Goal: Transaction & Acquisition: Purchase product/service

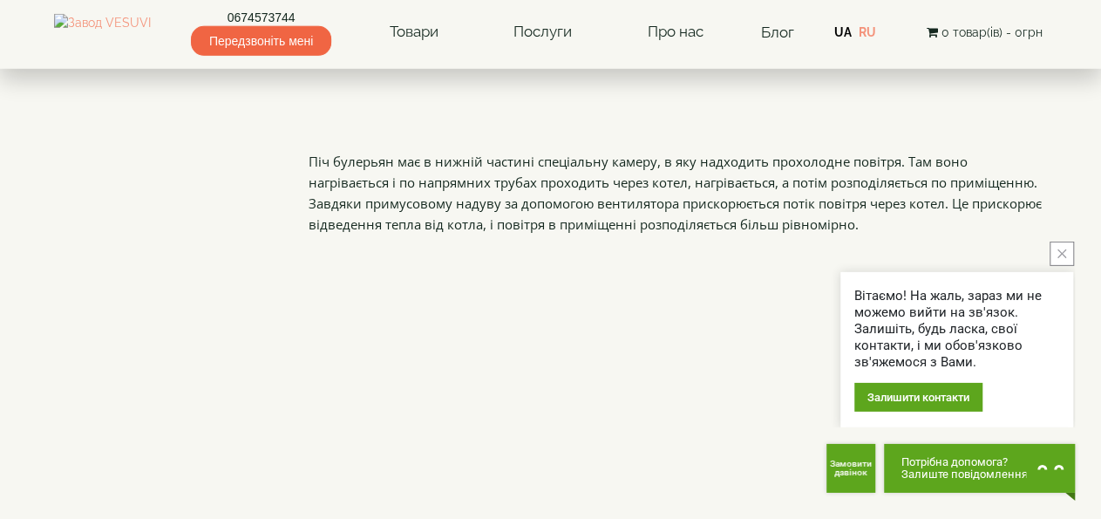
scroll to position [1624, 0]
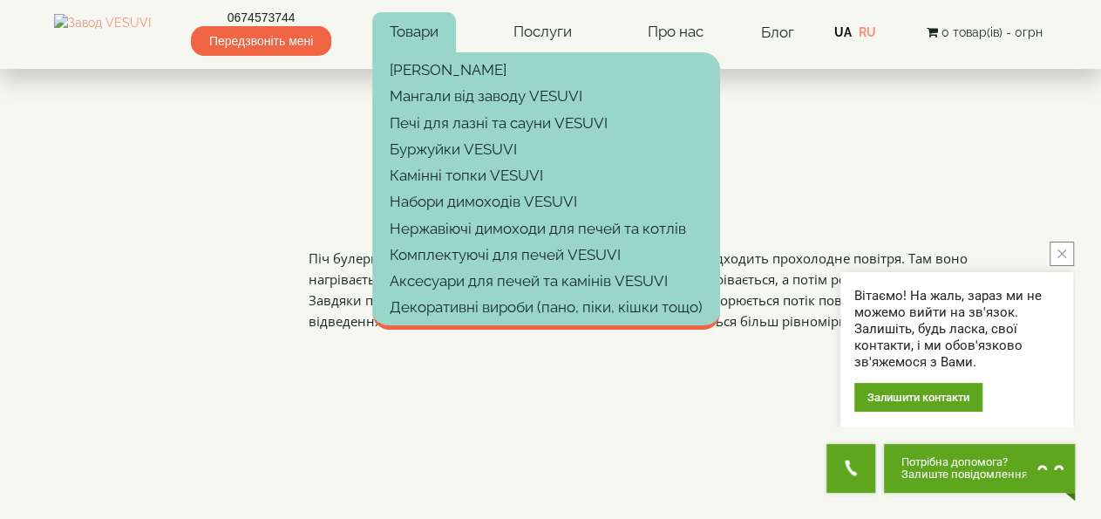
click at [440, 25] on link "Товари" at bounding box center [414, 32] width 84 height 40
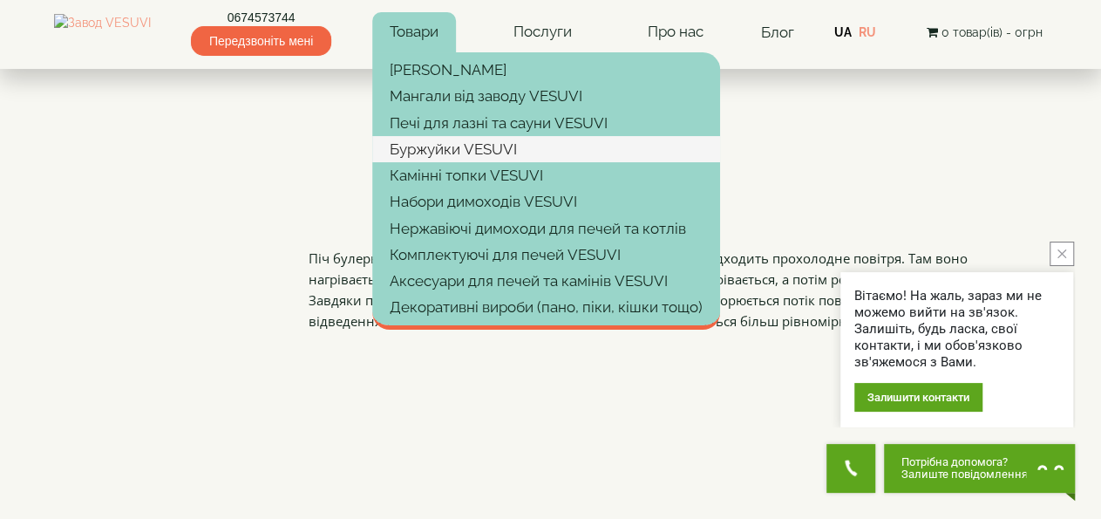
click at [503, 139] on link "Буржуйки VESUVI" at bounding box center [546, 149] width 348 height 26
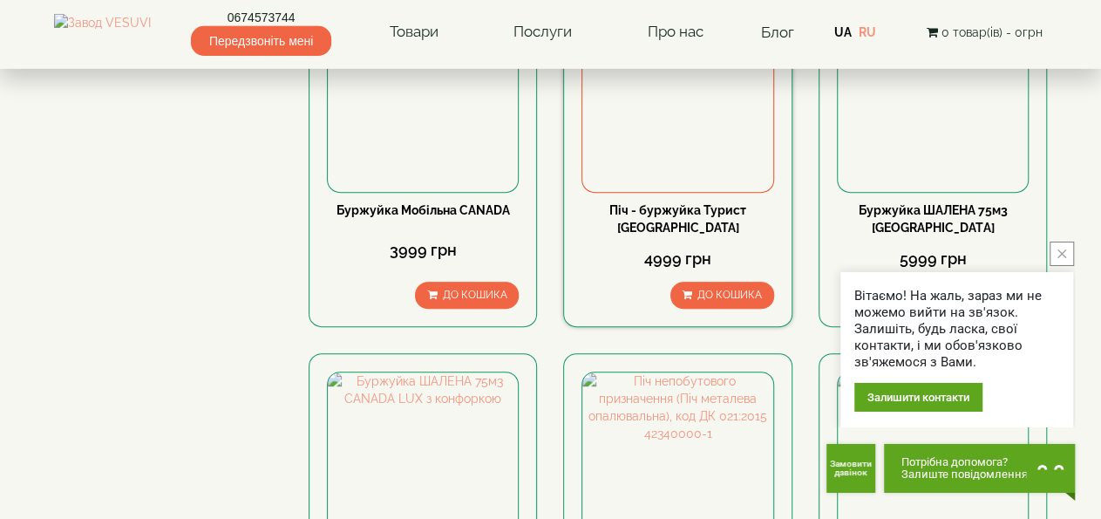
scroll to position [272, 0]
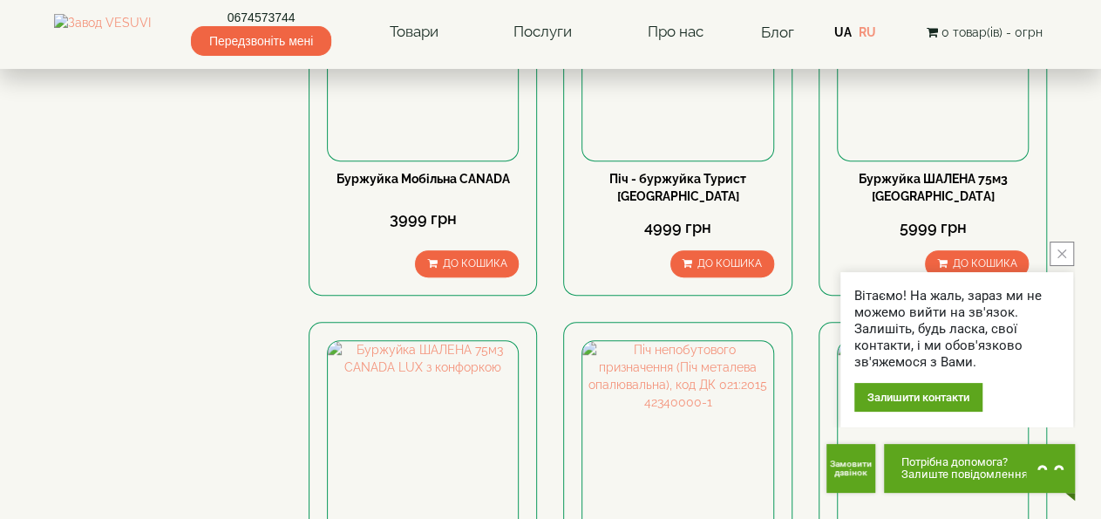
click at [1072, 259] on button "close button" at bounding box center [1062, 254] width 24 height 24
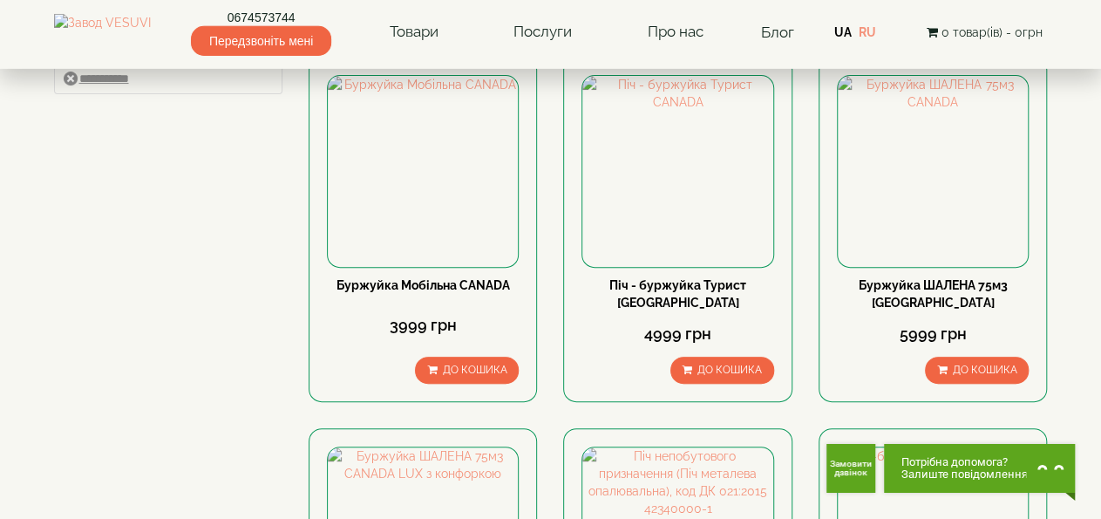
scroll to position [181, 0]
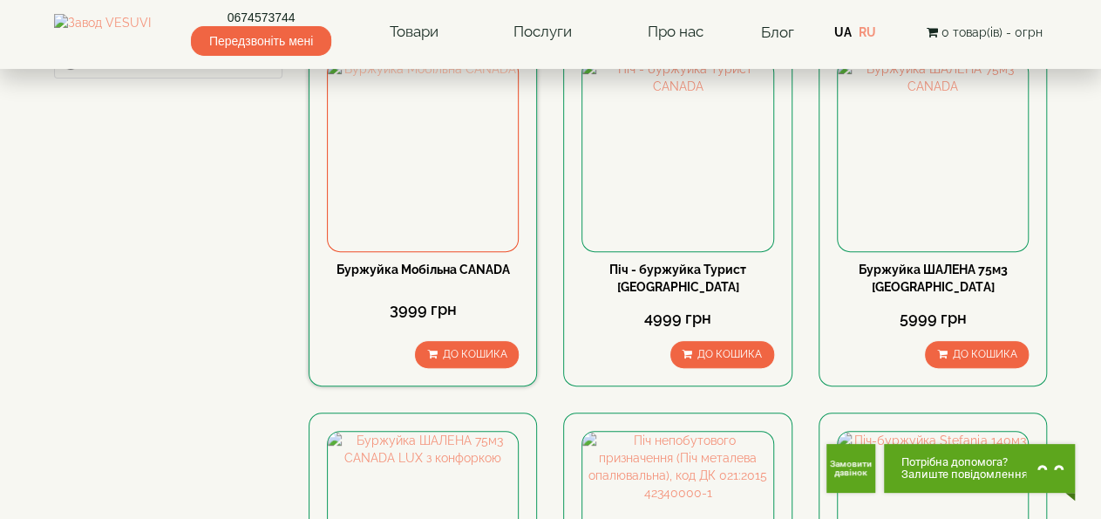
click at [442, 183] on img at bounding box center [423, 155] width 190 height 190
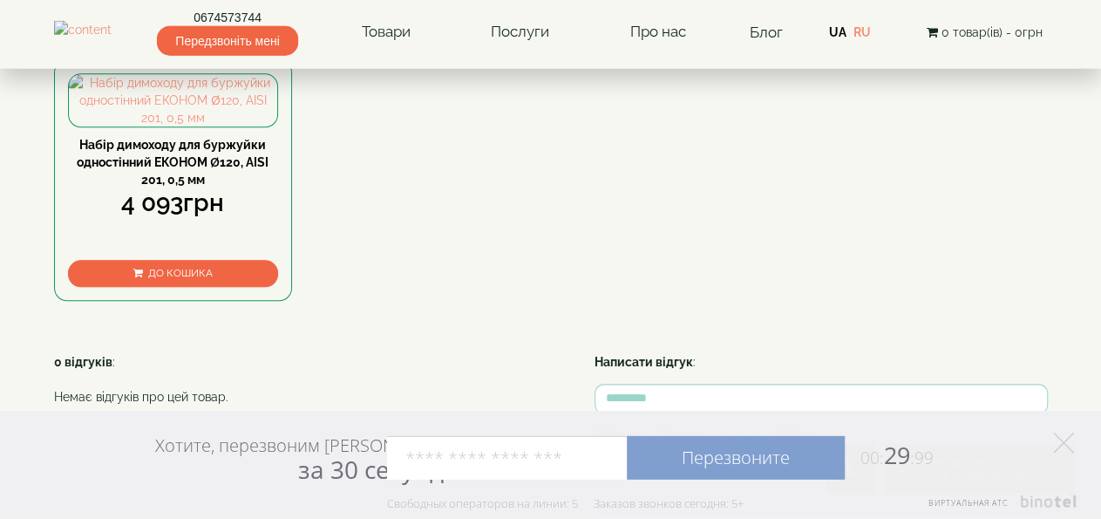
scroll to position [907, 0]
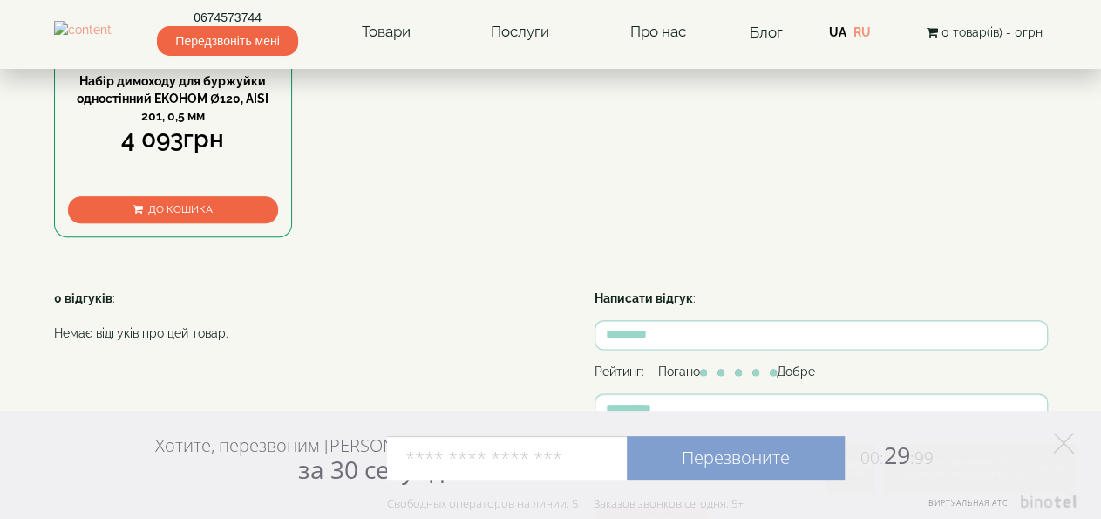
click at [184, 63] on img at bounding box center [173, 36] width 209 height 52
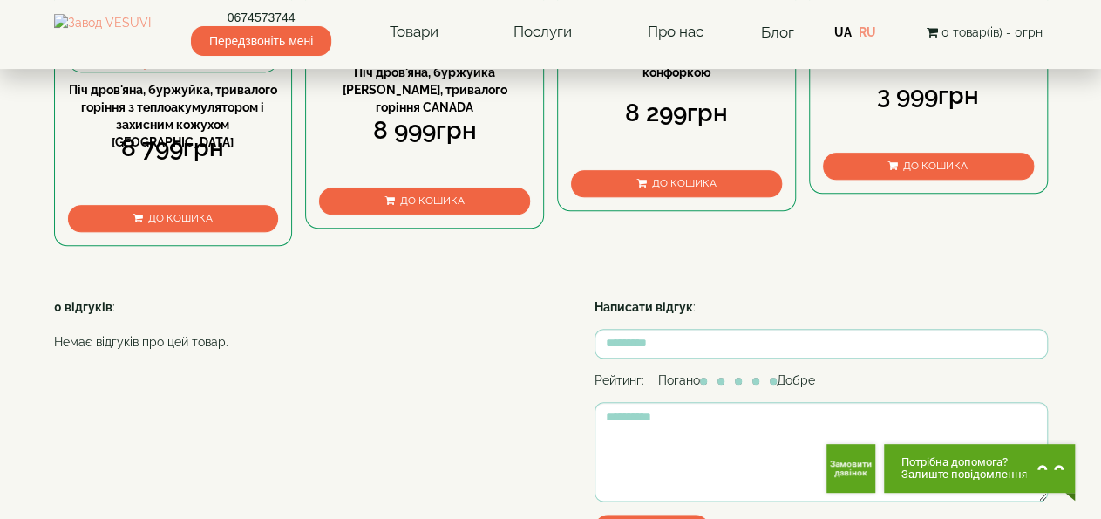
scroll to position [816, 0]
